Goal: Task Accomplishment & Management: Complete application form

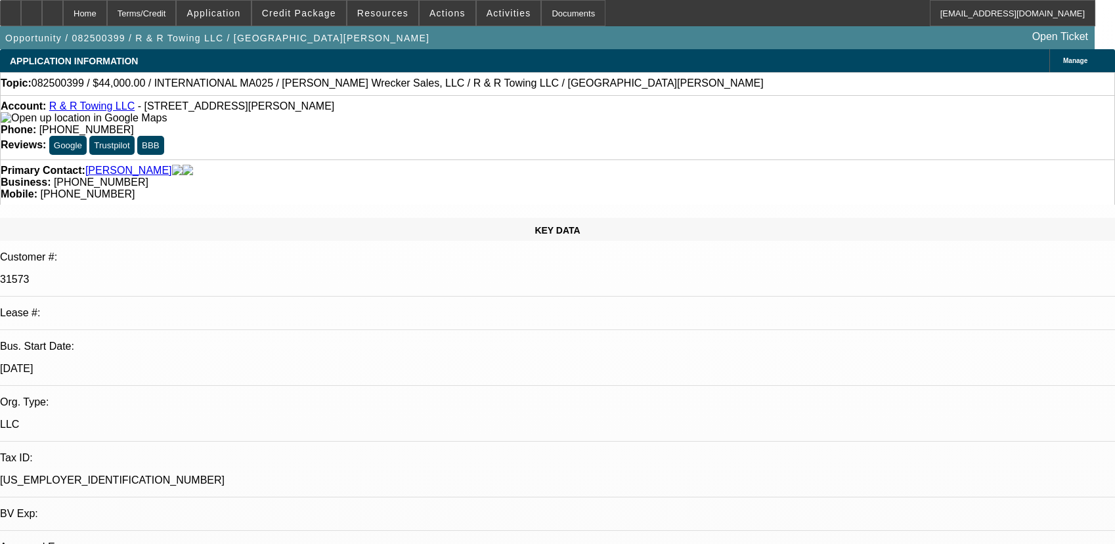
select select "0"
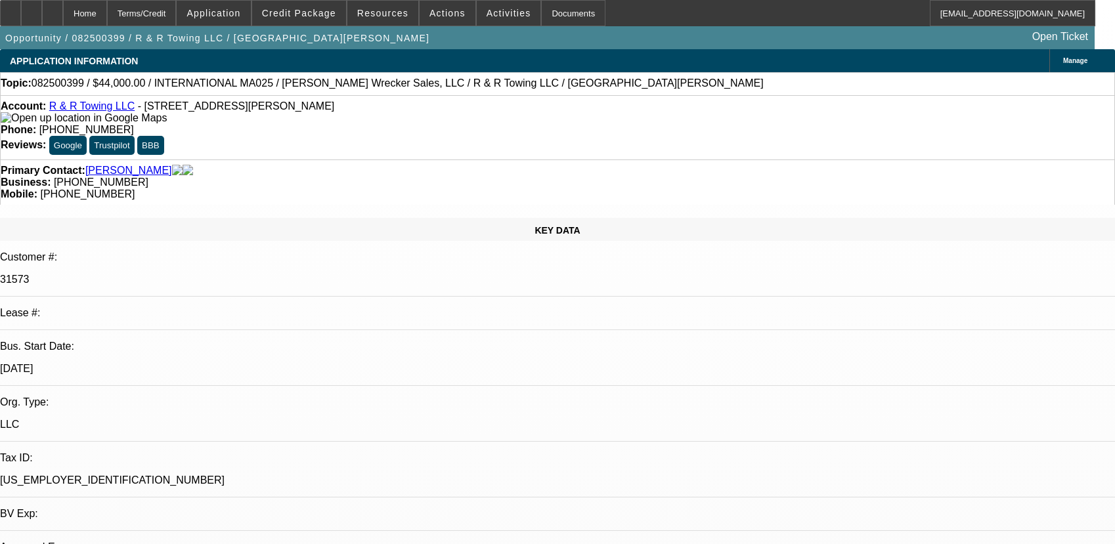
select select "0"
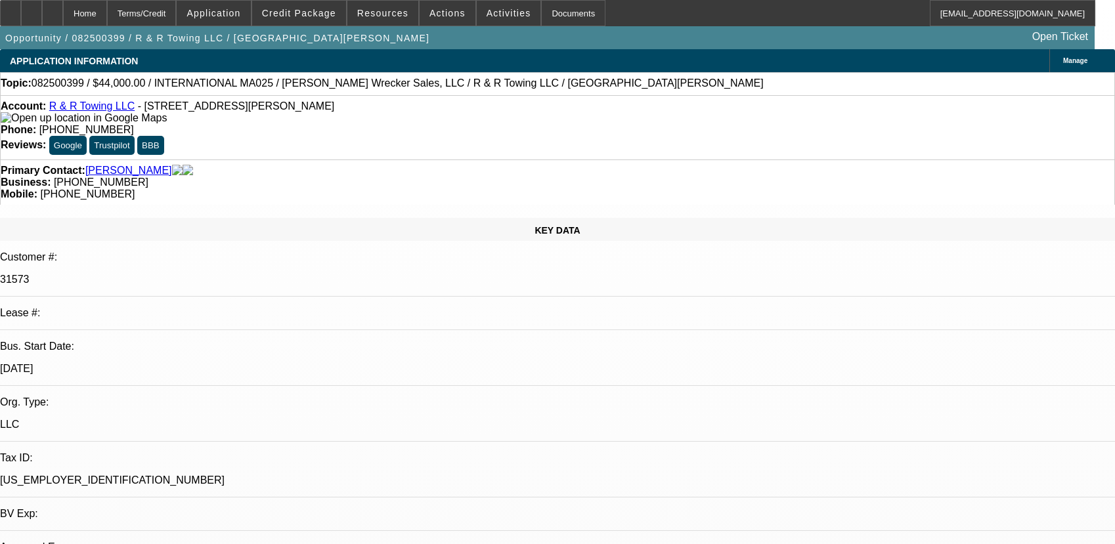
select select "0"
select select "1"
select select "6"
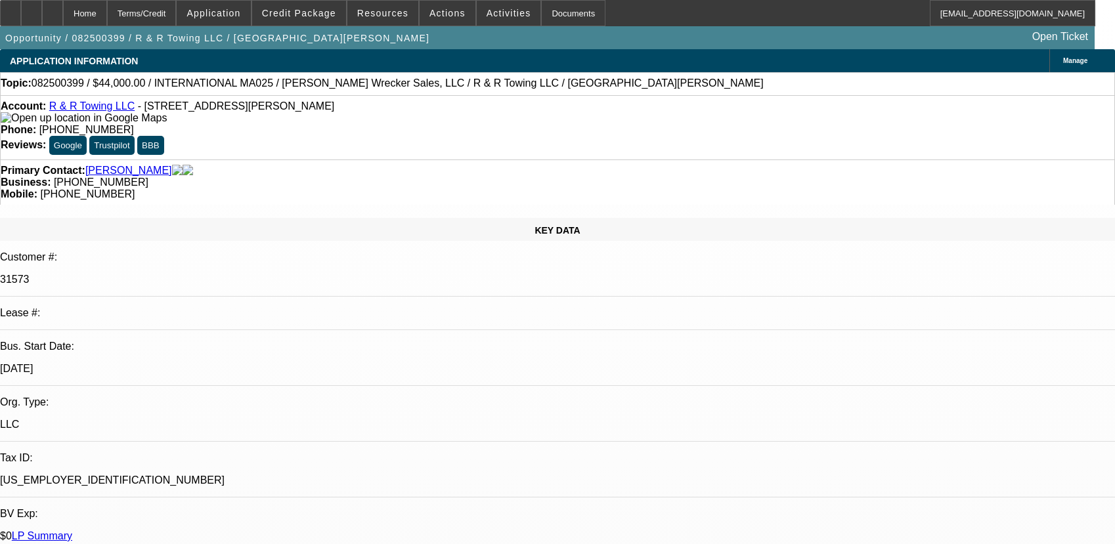
select select "1"
select select "3"
select select "6"
select select "1"
select select "2"
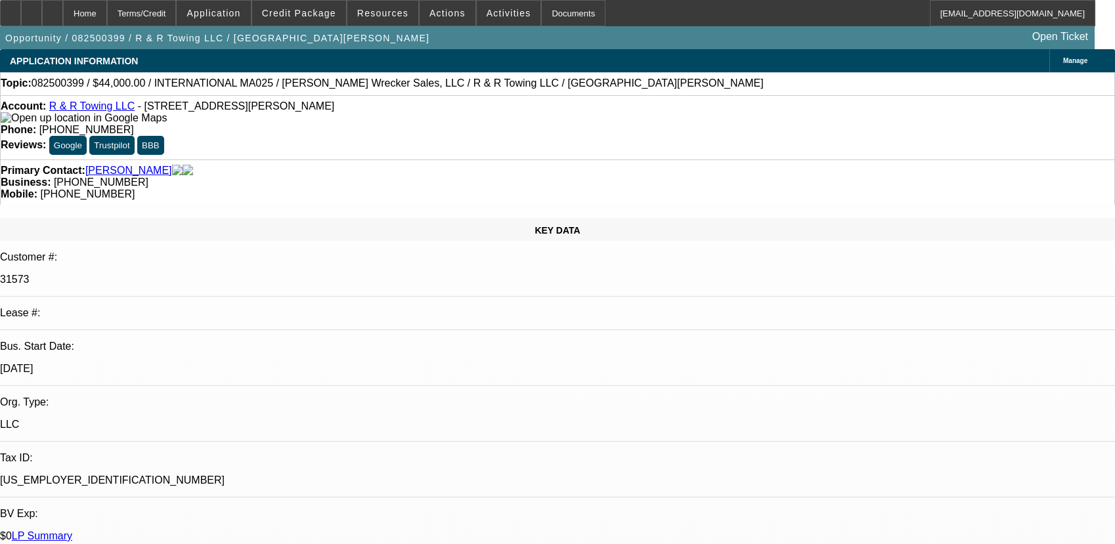
select select "6"
select select "1"
select select "2"
select select "6"
